Goal: Task Accomplishment & Management: Use online tool/utility

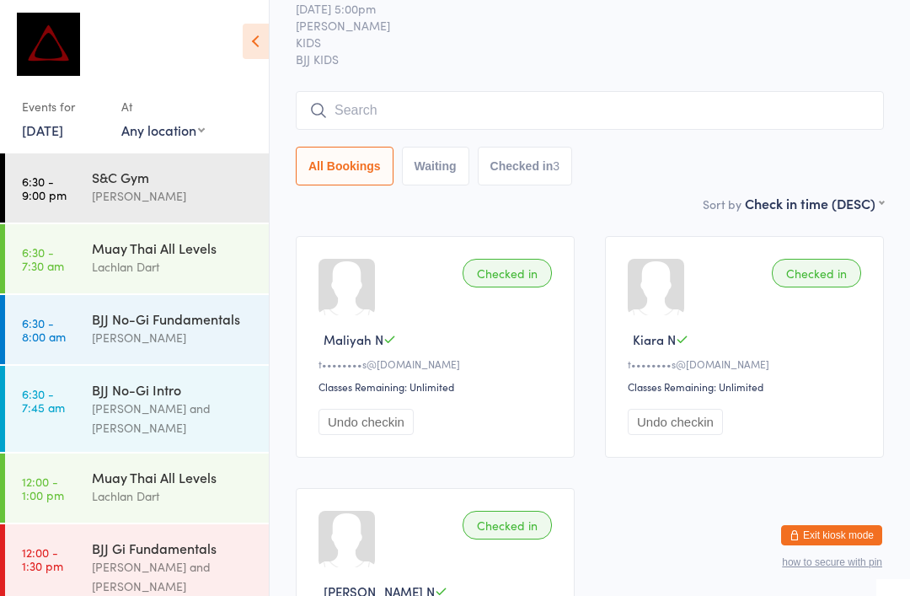
scroll to position [637, 0]
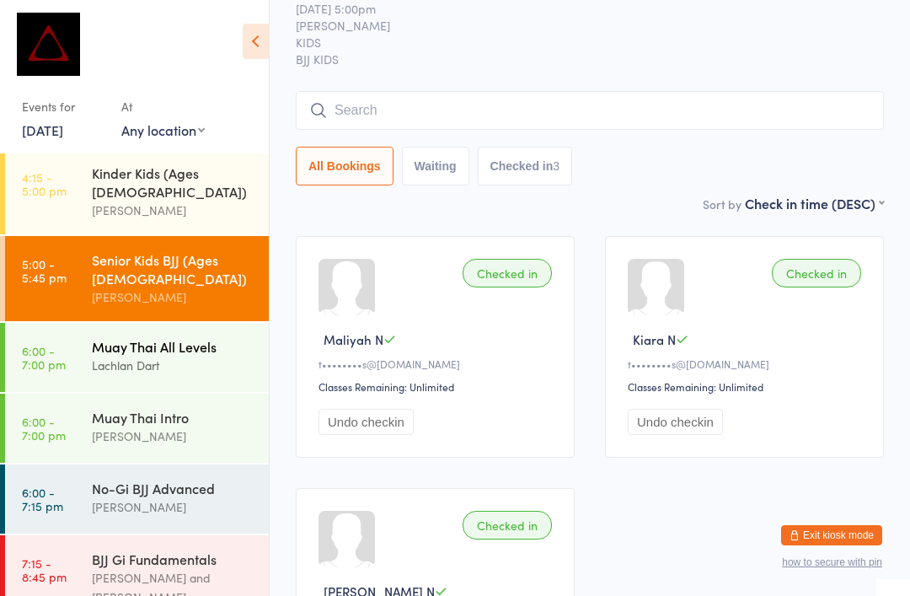
click at [133, 337] on div "Muay Thai All Levels" at bounding box center [173, 346] width 163 height 19
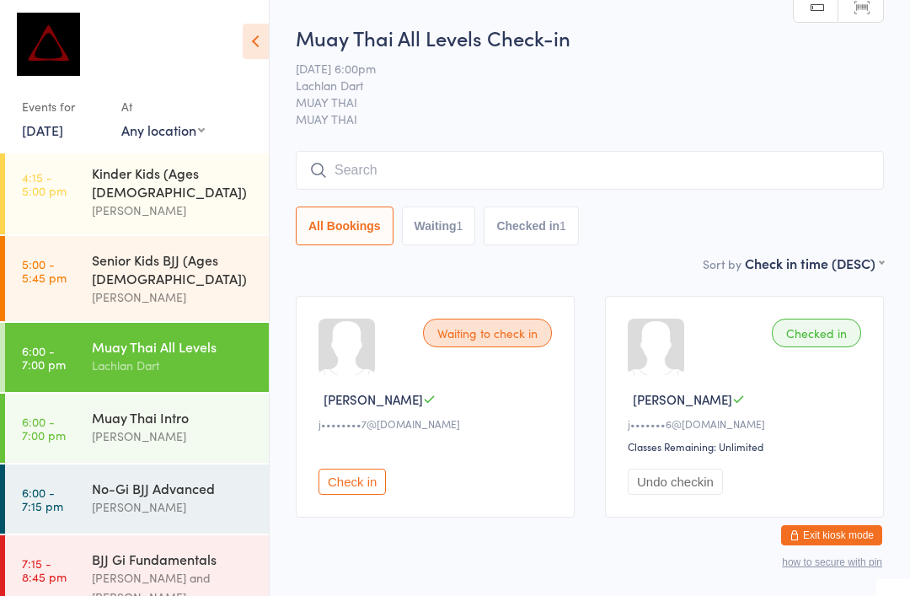
click at [723, 154] on input "search" at bounding box center [590, 170] width 588 height 39
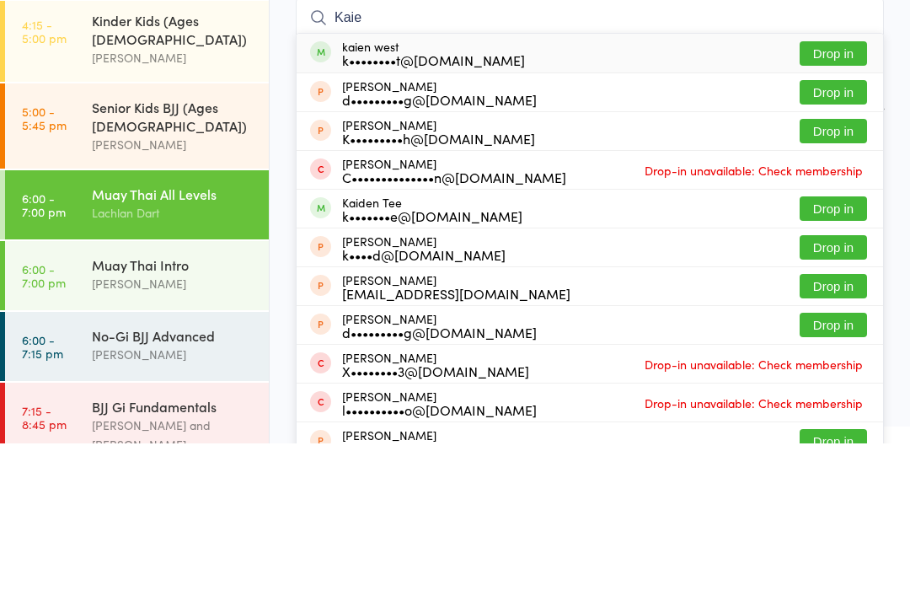
type input "Kaie"
click at [832, 194] on button "Drop in" at bounding box center [833, 206] width 67 height 24
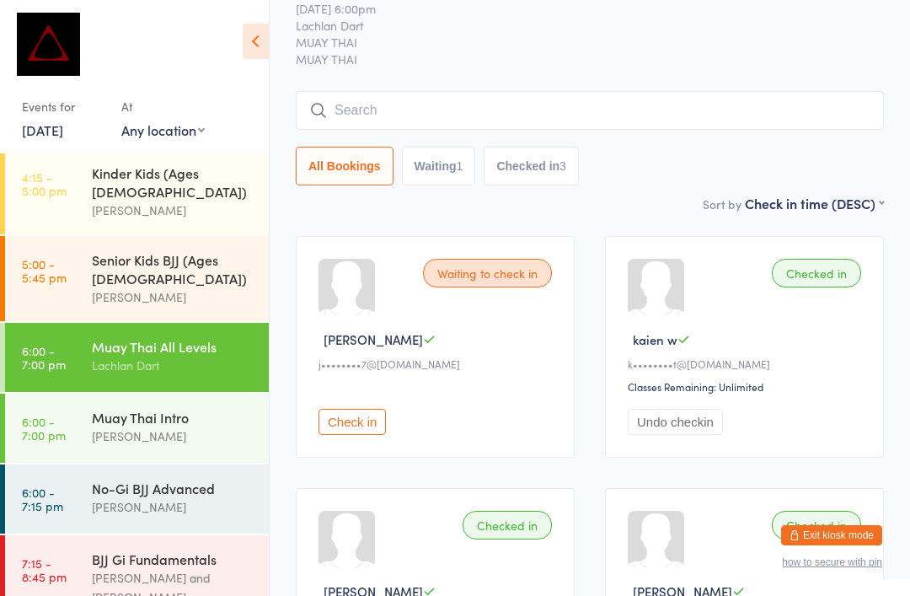
click at [200, 356] on div "Lachlan Dart" at bounding box center [173, 365] width 163 height 19
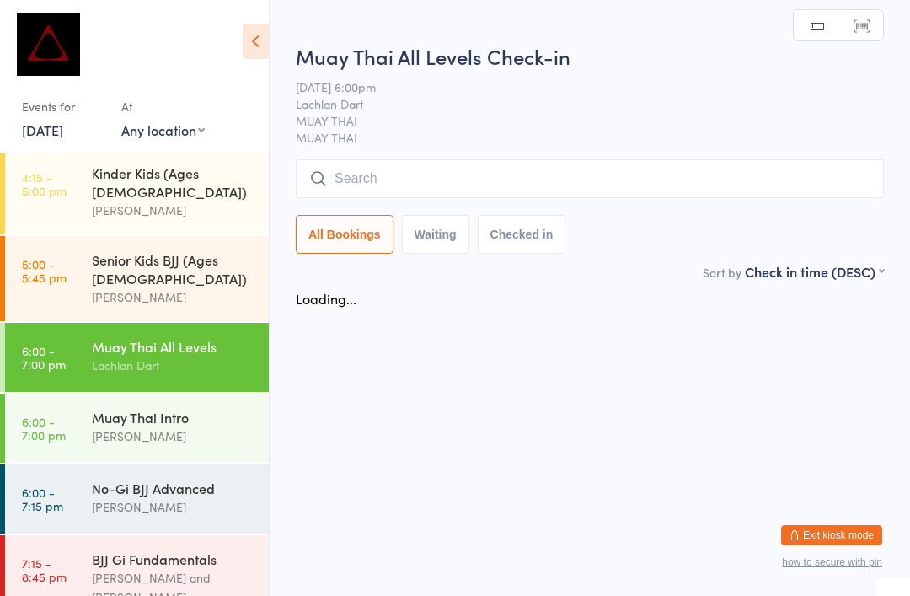
scroll to position [0, 0]
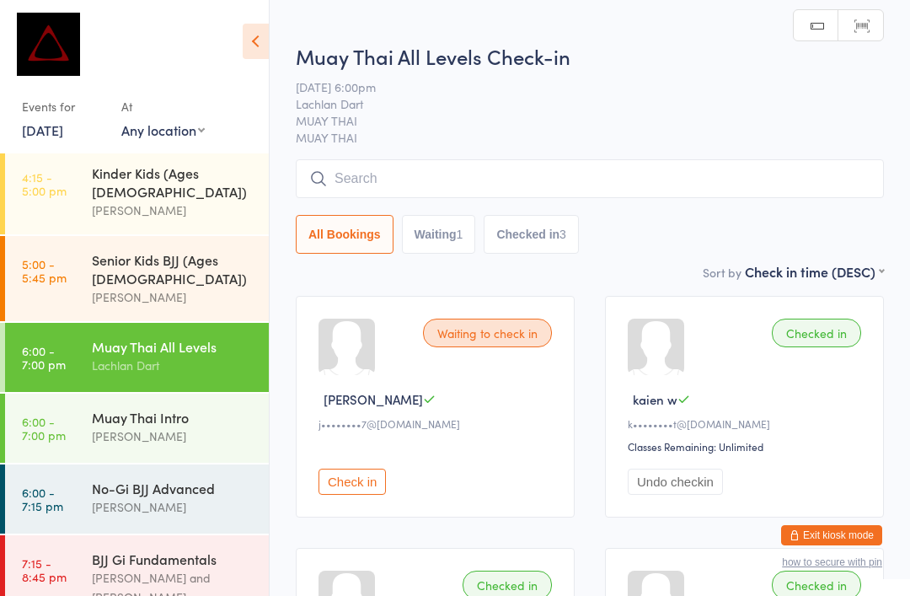
click at [486, 174] on input "search" at bounding box center [590, 178] width 588 height 39
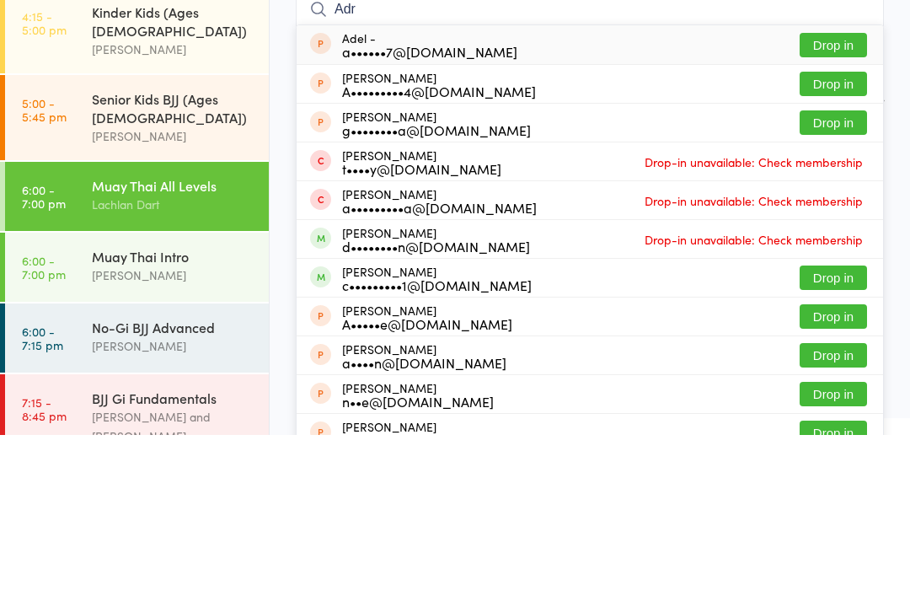
scroll to position [636, 0]
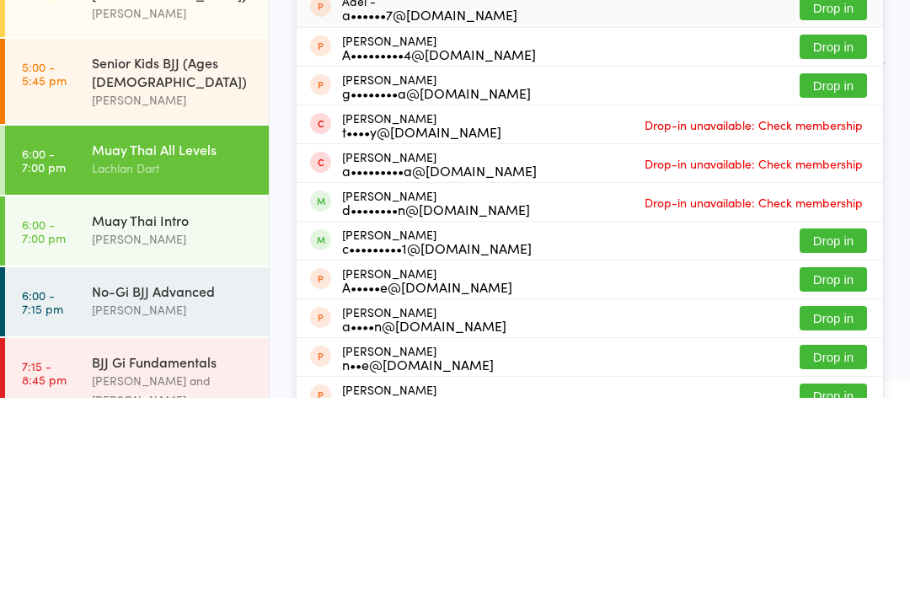
type input "Adr"
click at [836, 427] on button "Drop in" at bounding box center [833, 439] width 67 height 24
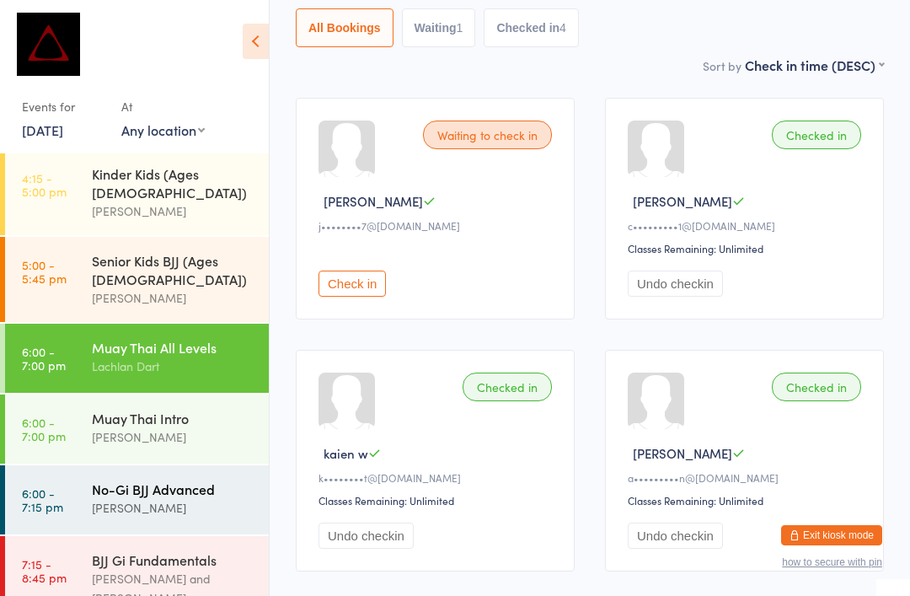
click at [146, 498] on div "[PERSON_NAME]" at bounding box center [173, 507] width 163 height 19
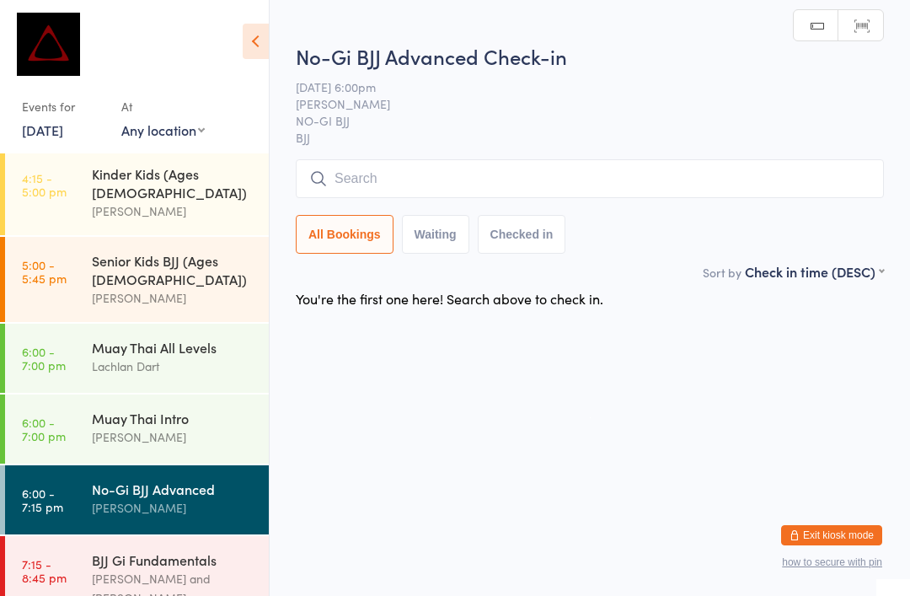
click at [488, 170] on input "search" at bounding box center [590, 178] width 588 height 39
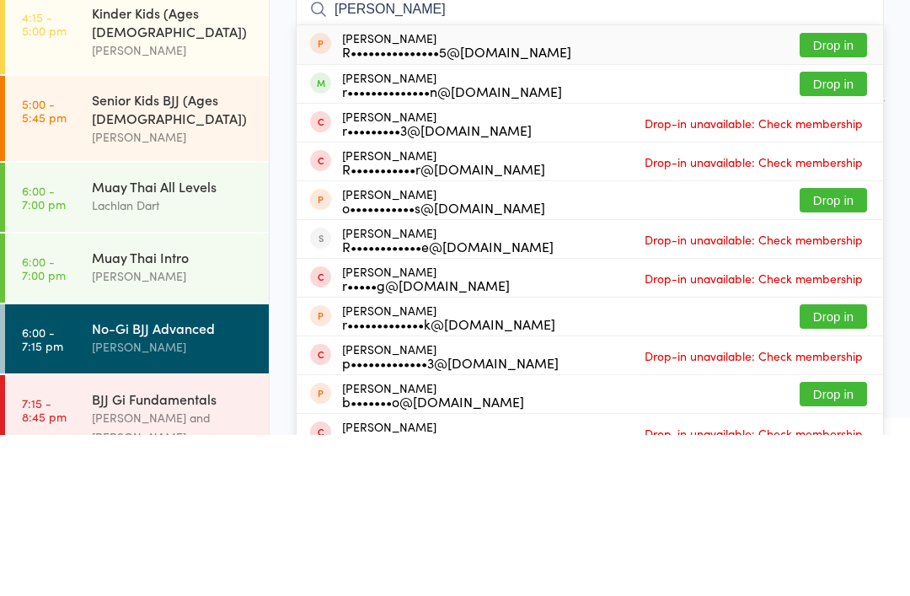
type input "[PERSON_NAME]"
click at [545, 226] on div "[PERSON_NAME] r••••••••••••••n@[DOMAIN_NAME] Drop in" at bounding box center [590, 245] width 587 height 38
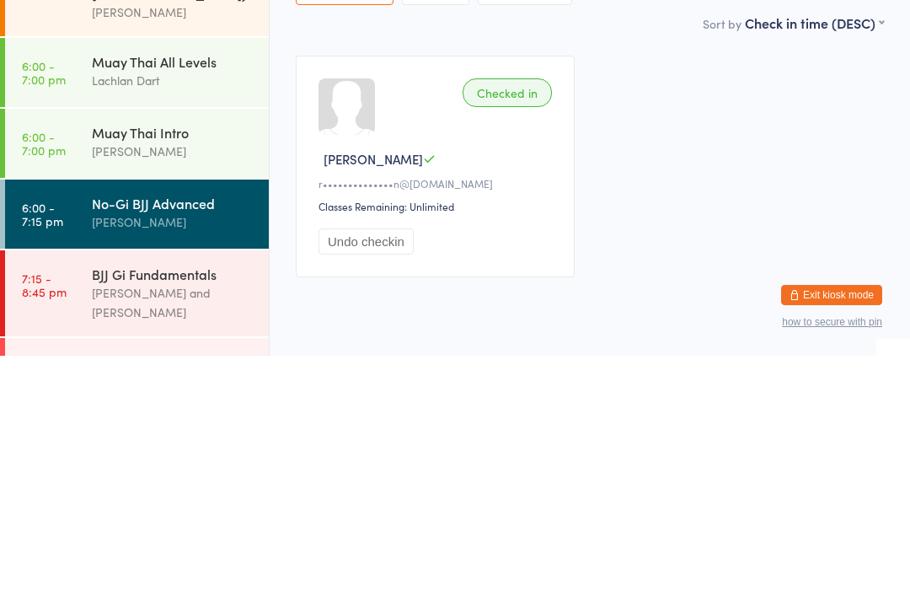
scroll to position [60, 0]
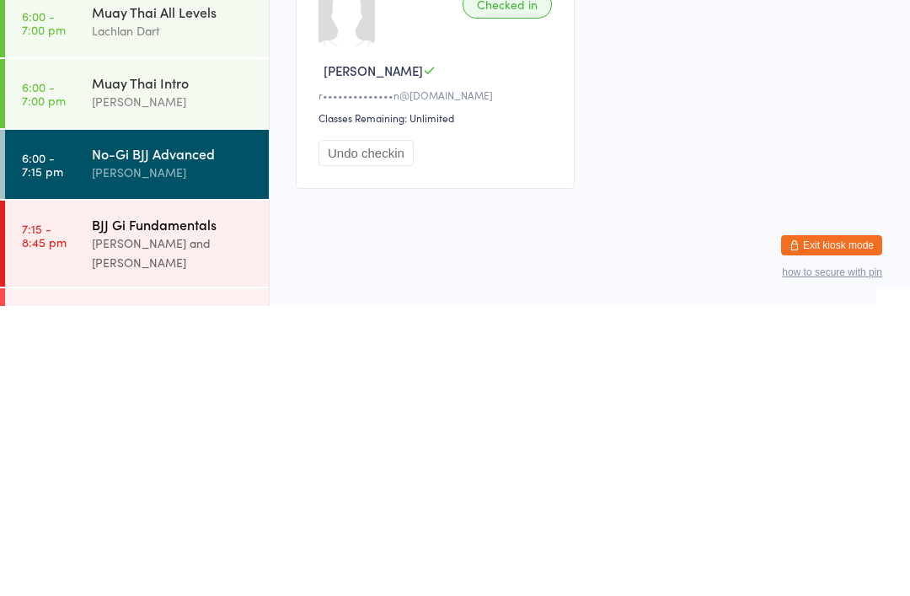
click at [129, 523] on div "[PERSON_NAME] and [PERSON_NAME]" at bounding box center [173, 542] width 163 height 39
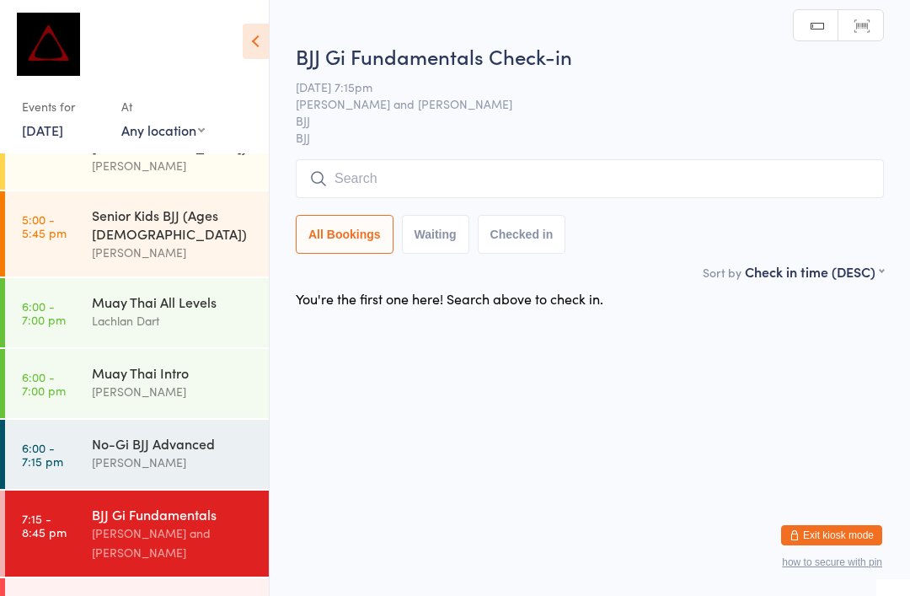
click at [550, 192] on input "search" at bounding box center [590, 178] width 588 height 39
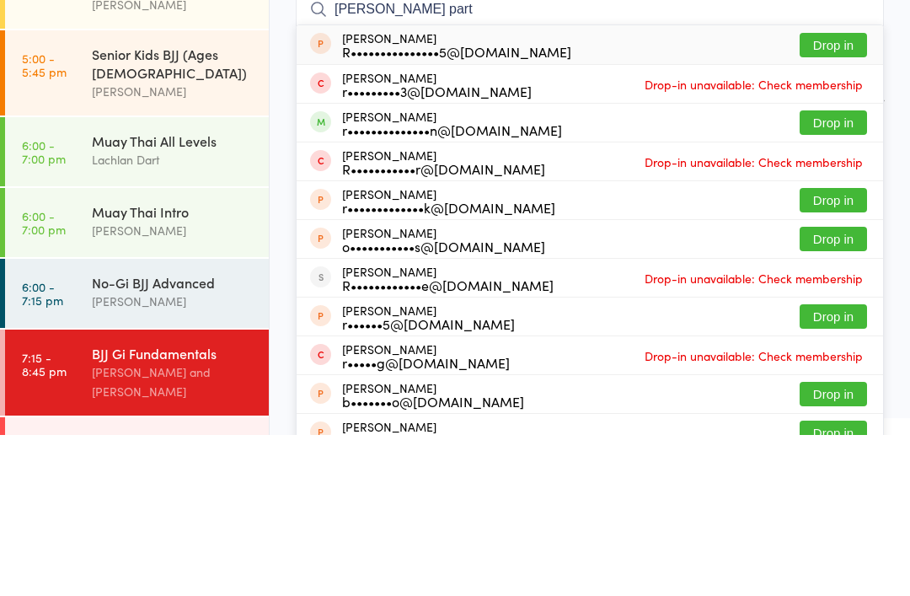
type input "[PERSON_NAME] part"
click at [522, 303] on li "[PERSON_NAME] R•••••••••••r@[DOMAIN_NAME] Drop-in unavailable: Check membership" at bounding box center [590, 322] width 587 height 39
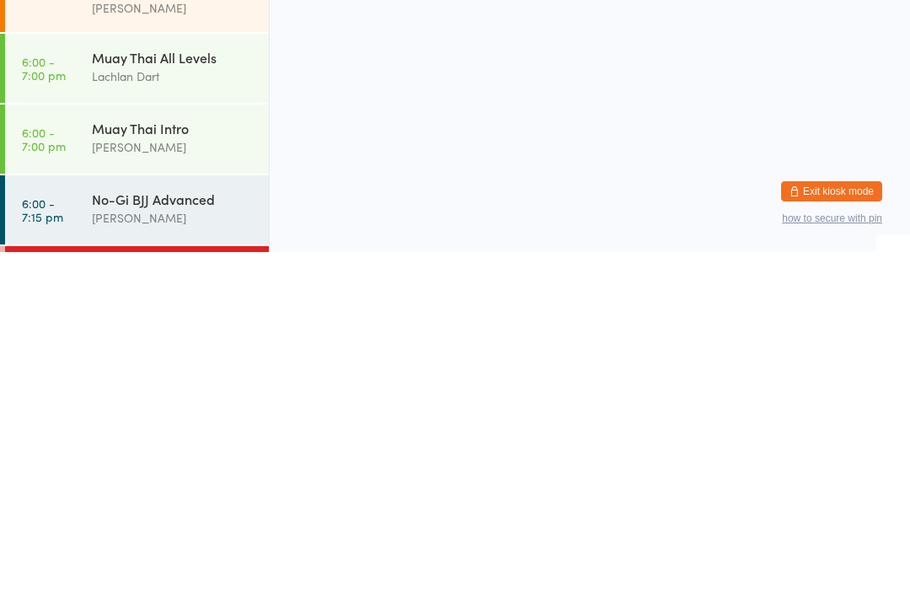
scroll to position [603, 0]
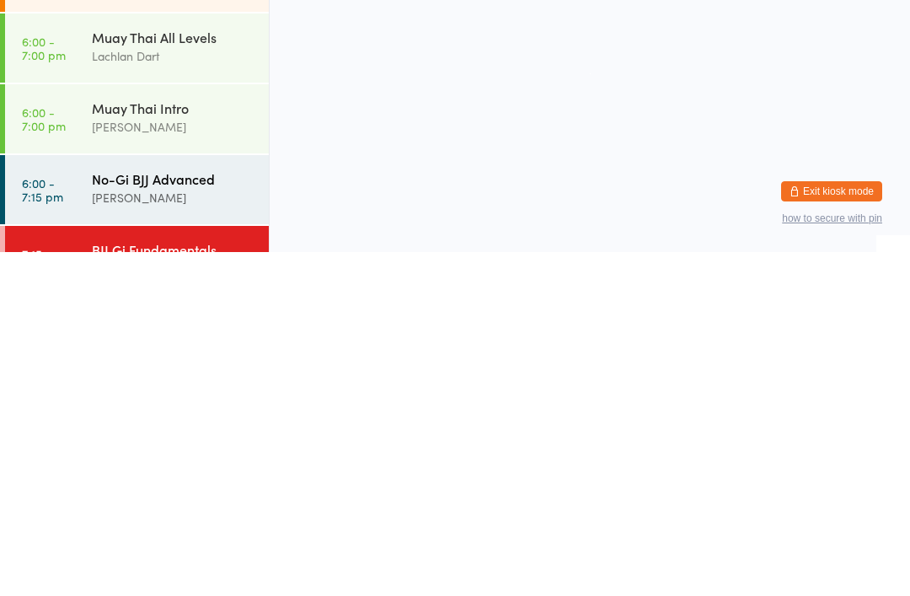
click at [167, 532] on div "[PERSON_NAME]" at bounding box center [173, 541] width 163 height 19
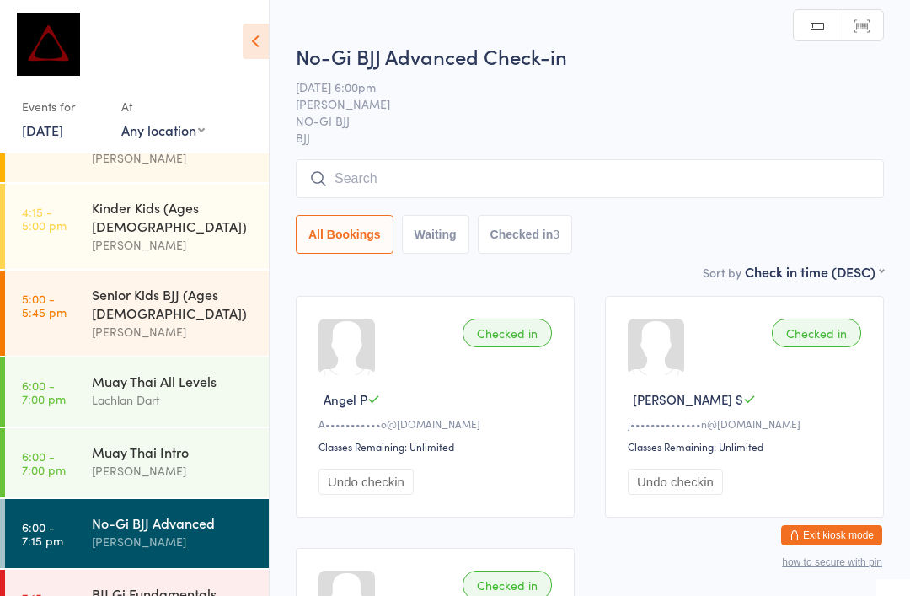
click at [452, 187] on input "search" at bounding box center [590, 178] width 588 height 39
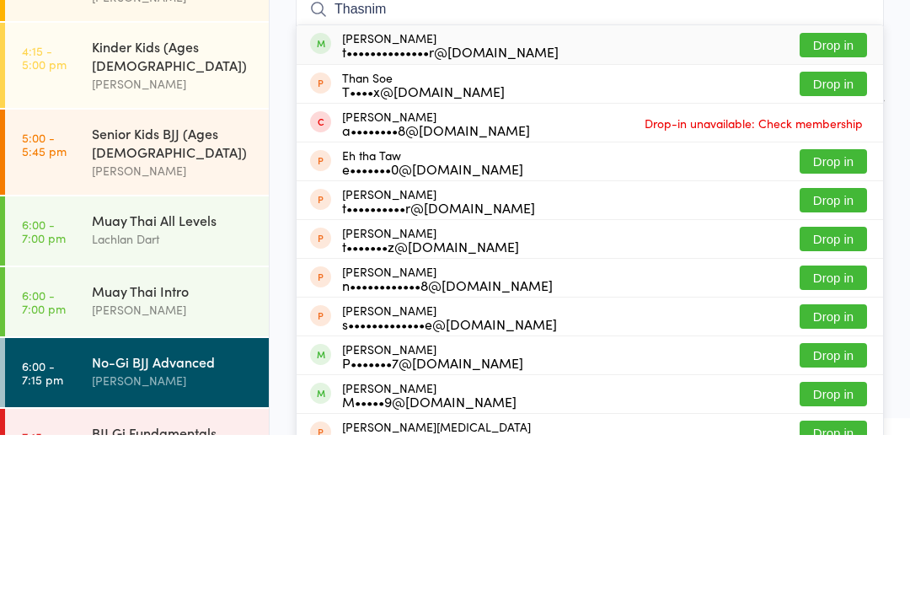
type input "Thasnim"
click at [834, 194] on button "Drop in" at bounding box center [833, 206] width 67 height 24
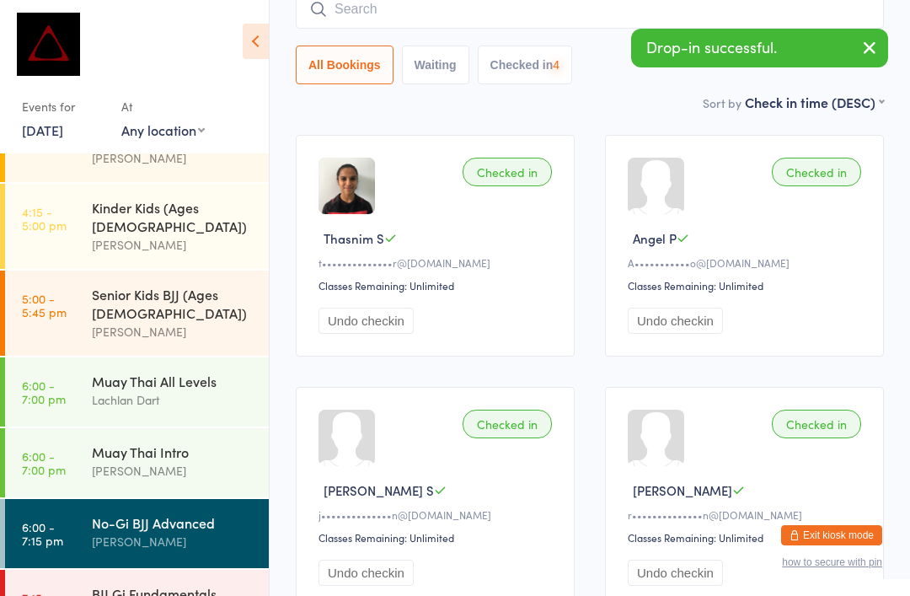
click at [459, 17] on input "search" at bounding box center [590, 9] width 588 height 39
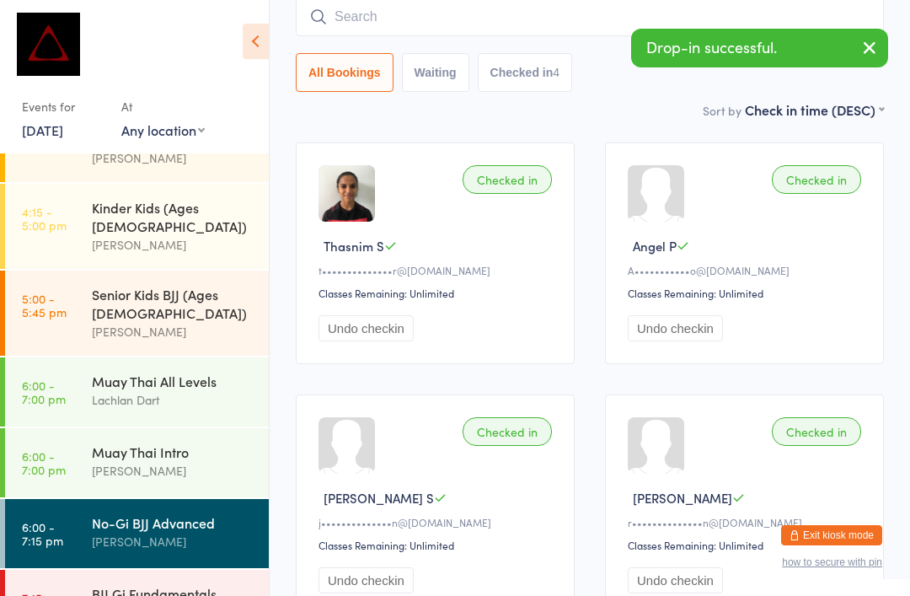
scroll to position [153, 0]
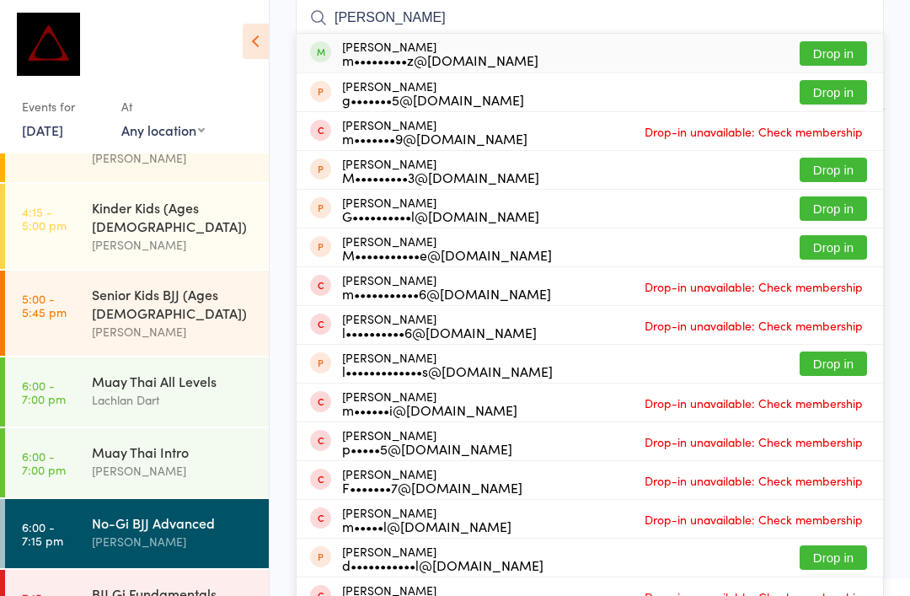
type input "[PERSON_NAME]"
click at [838, 51] on button "Drop in" at bounding box center [833, 53] width 67 height 24
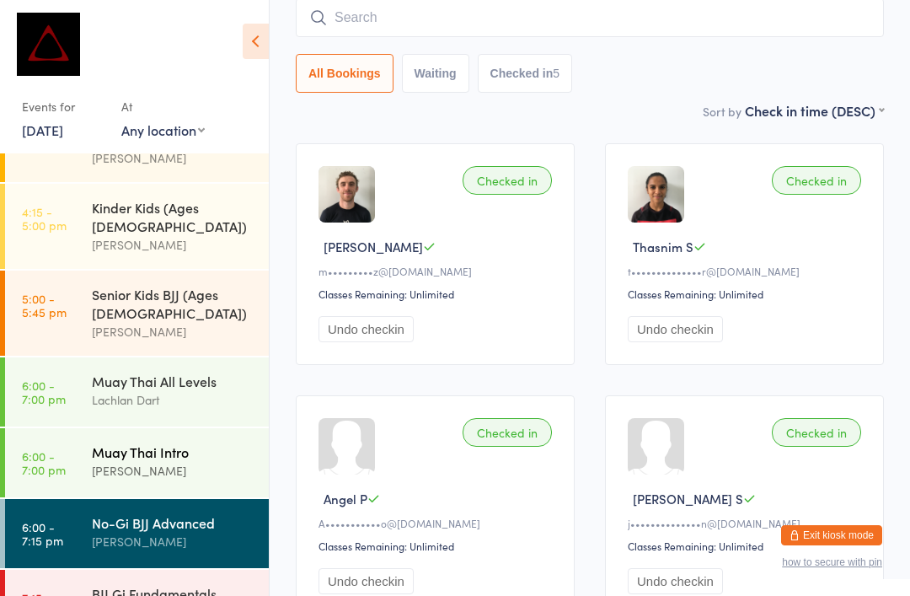
click at [175, 443] on div "Muay Thai Intro" at bounding box center [173, 452] width 163 height 19
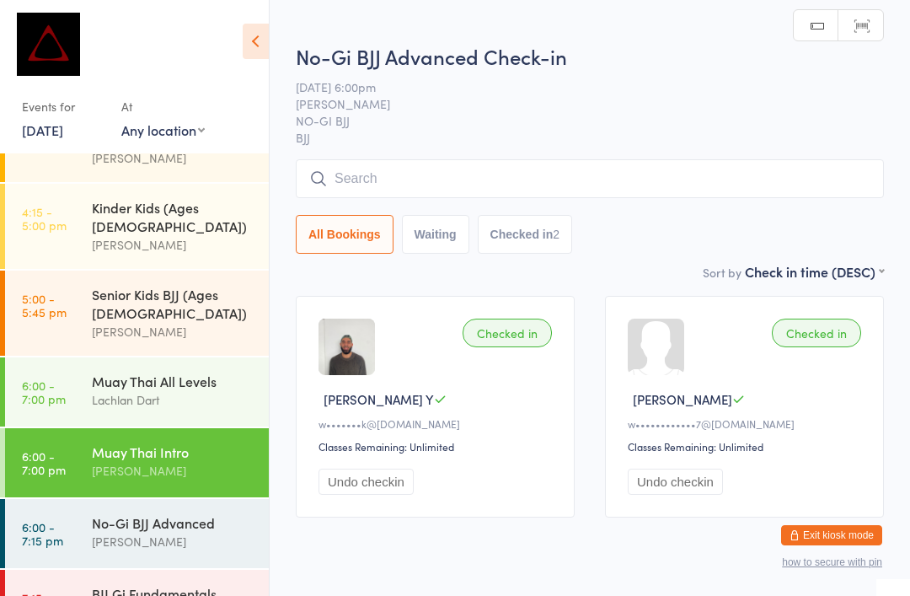
click at [496, 174] on input "search" at bounding box center [590, 178] width 588 height 39
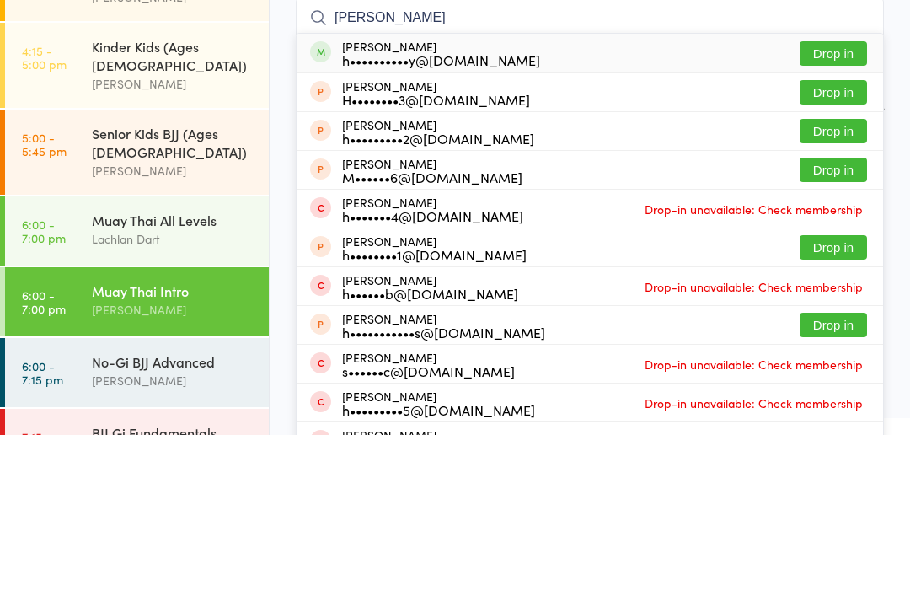
type input "[PERSON_NAME]"
click at [857, 202] on button "Drop in" at bounding box center [833, 214] width 67 height 24
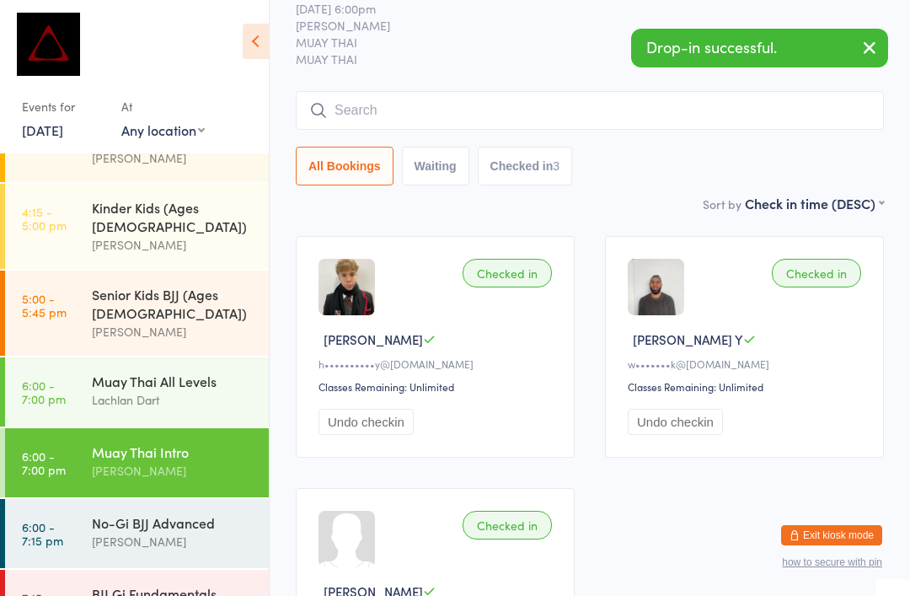
click at [410, 101] on input "search" at bounding box center [590, 110] width 588 height 39
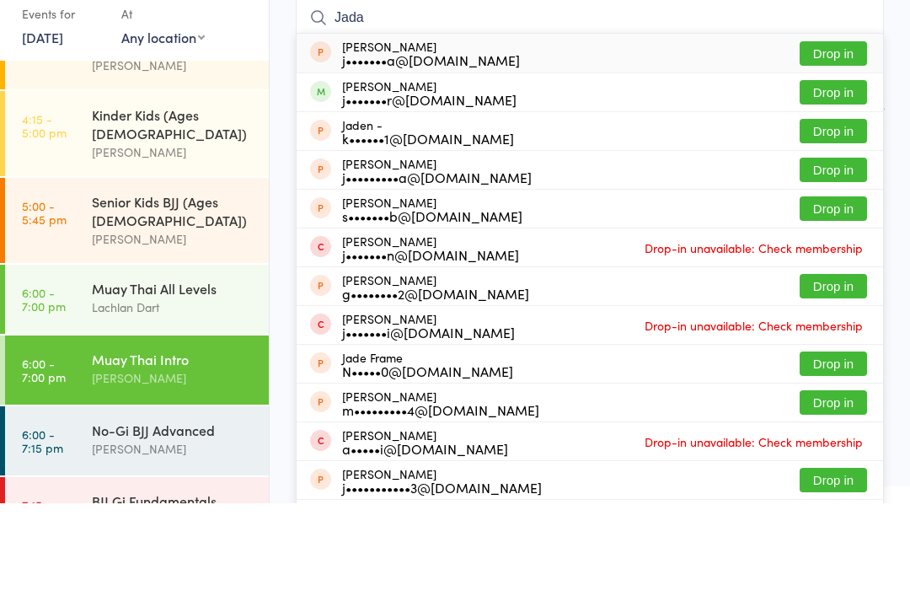
type input "Jada"
click at [835, 173] on button "Drop in" at bounding box center [833, 185] width 67 height 24
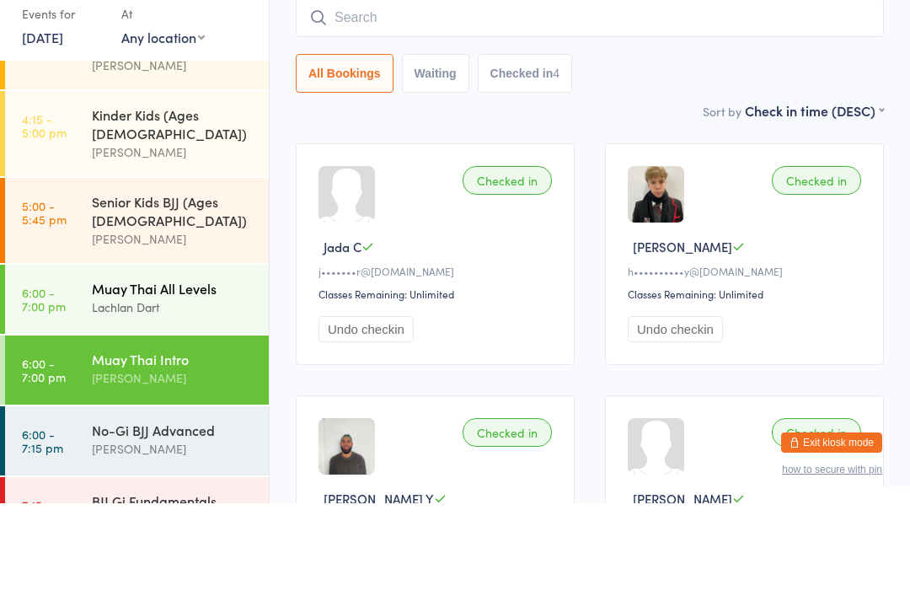
click at [201, 390] on div "Lachlan Dart" at bounding box center [173, 399] width 163 height 19
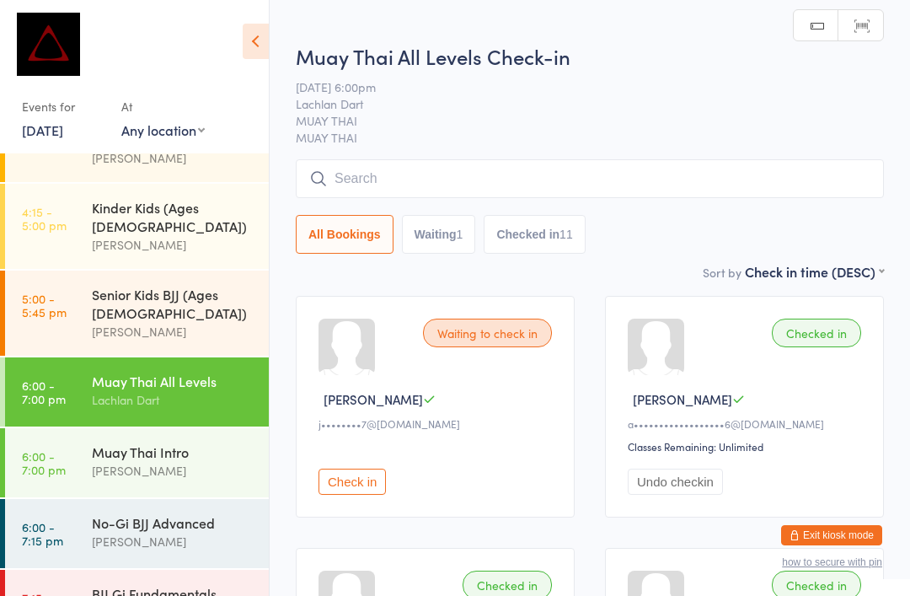
click at [472, 180] on input "search" at bounding box center [590, 178] width 588 height 39
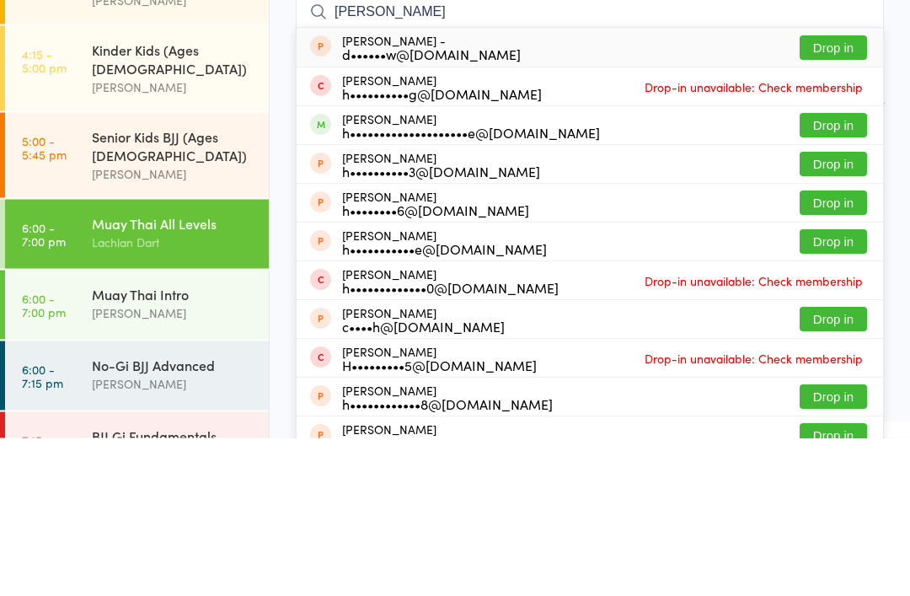
type input "[PERSON_NAME]"
click at [833, 271] on button "Drop in" at bounding box center [833, 283] width 67 height 24
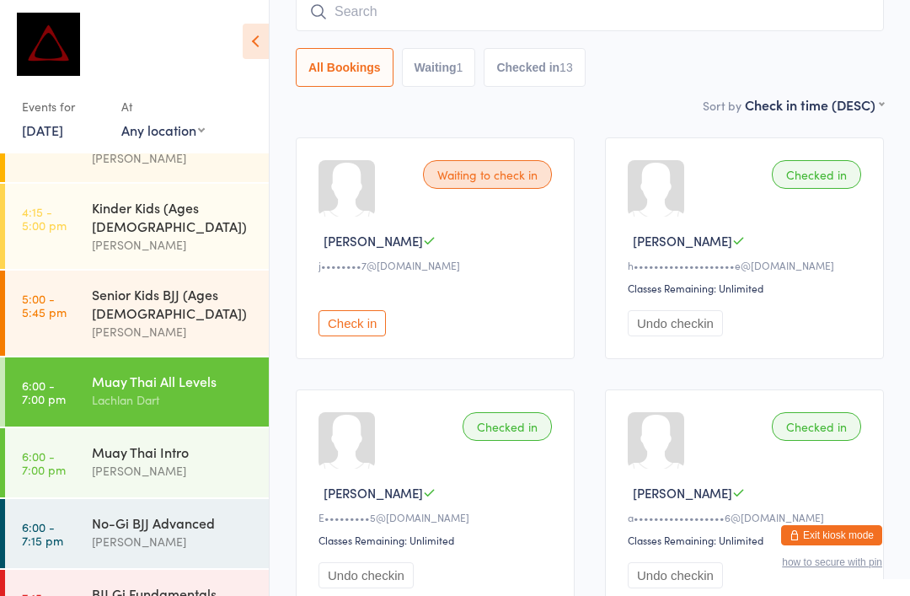
click at [501, 18] on input "search" at bounding box center [590, 11] width 588 height 39
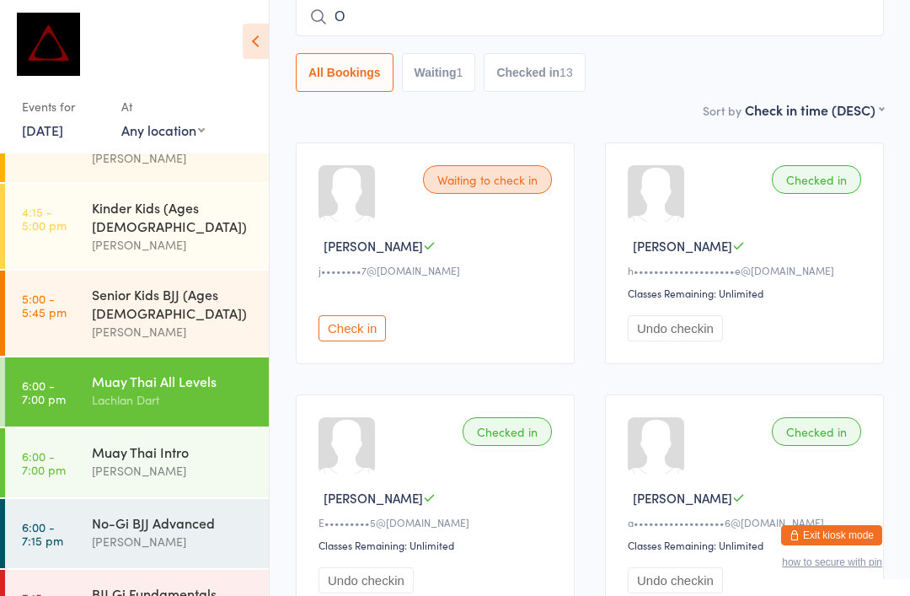
scroll to position [153, 0]
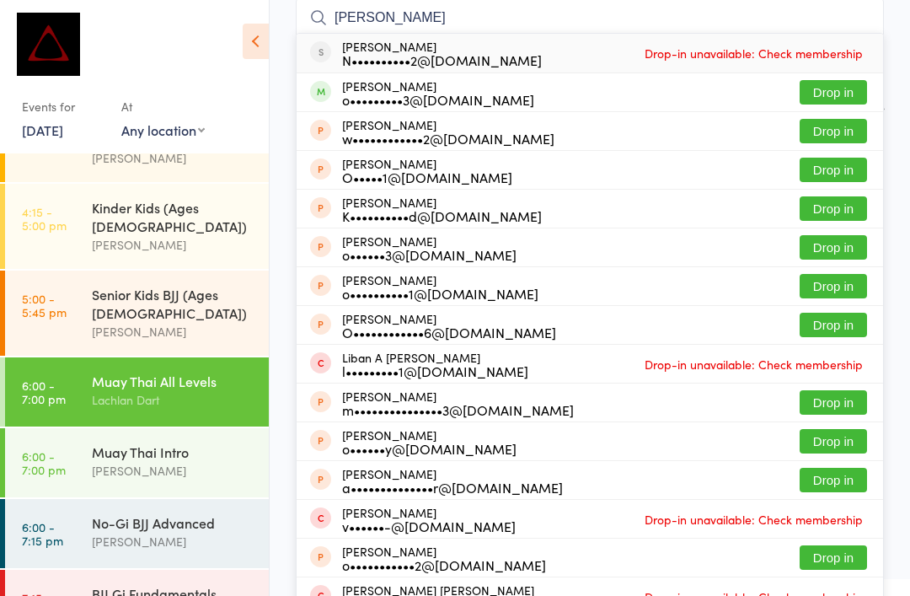
type input "[PERSON_NAME]"
click at [842, 90] on button "Drop in" at bounding box center [833, 92] width 67 height 24
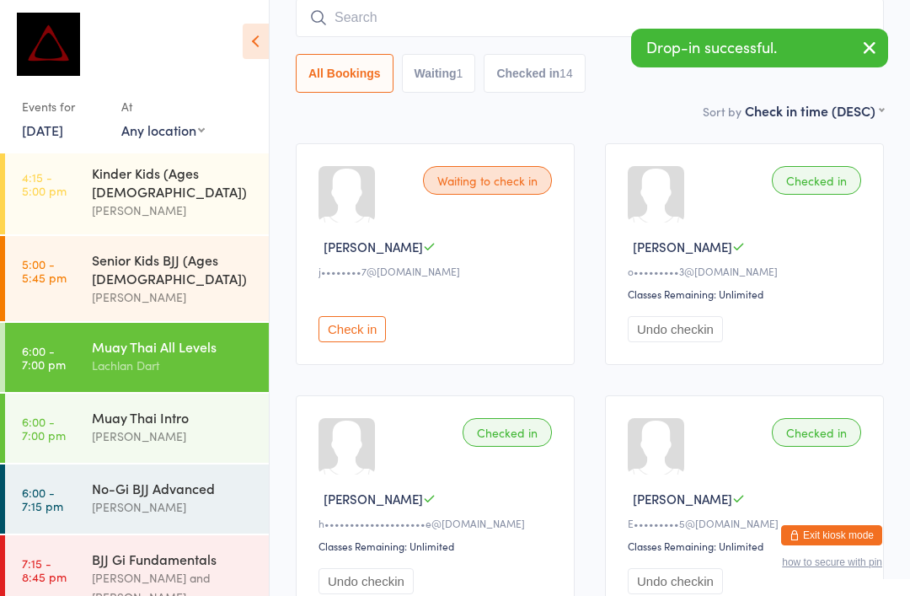
scroll to position [636, 0]
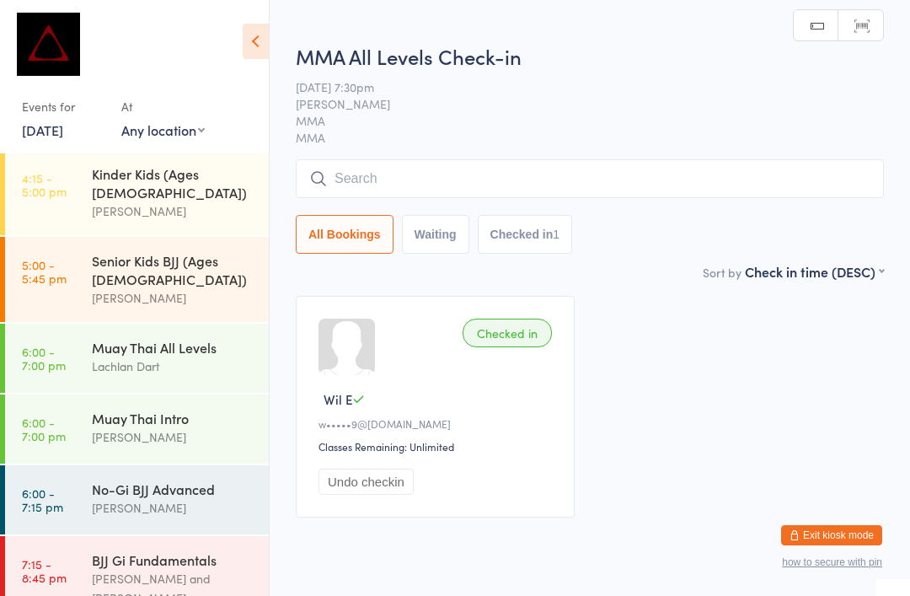
click at [544, 172] on input "search" at bounding box center [590, 178] width 588 height 39
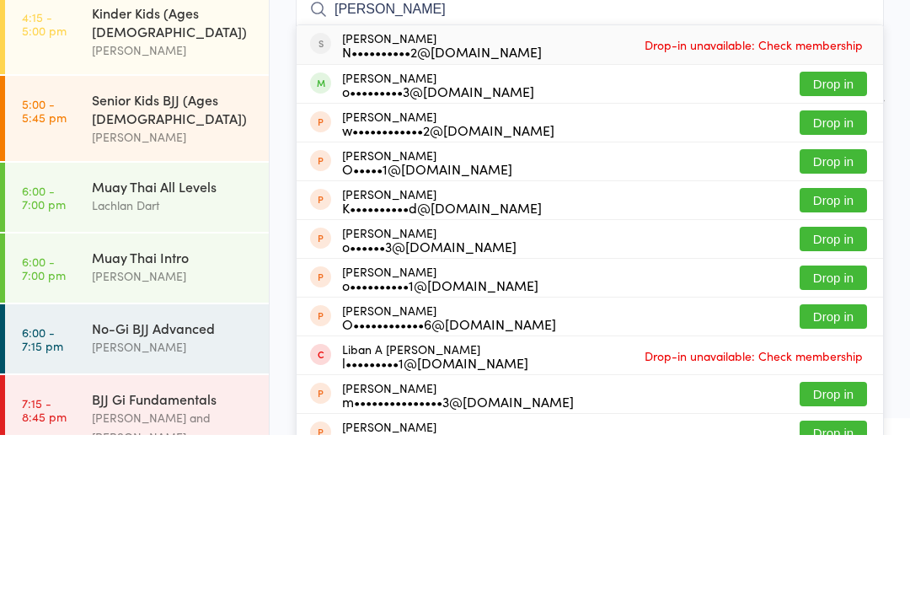
type input "[PERSON_NAME]"
click at [846, 233] on button "Drop in" at bounding box center [833, 245] width 67 height 24
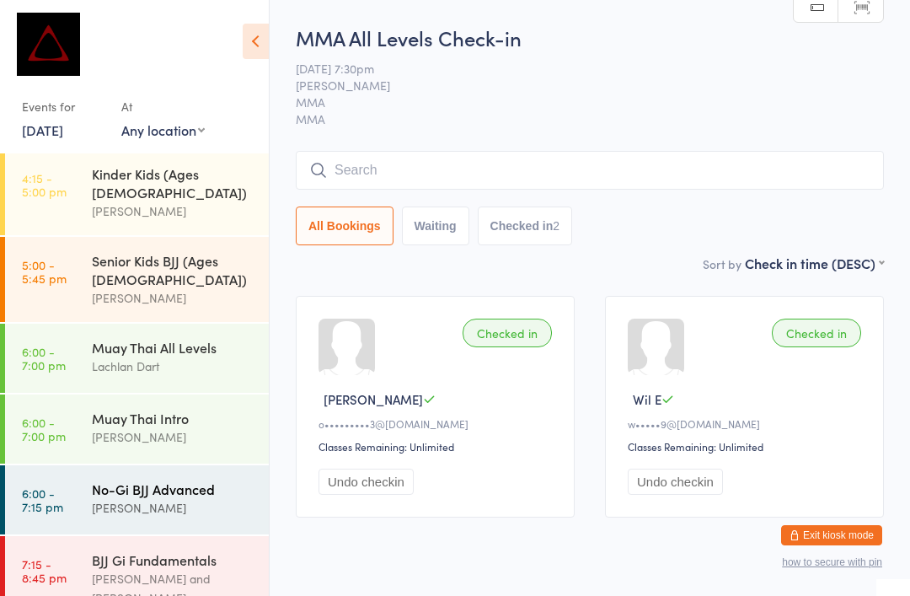
click at [190, 498] on div "[PERSON_NAME]" at bounding box center [173, 507] width 163 height 19
